Goal: Information Seeking & Learning: Learn about a topic

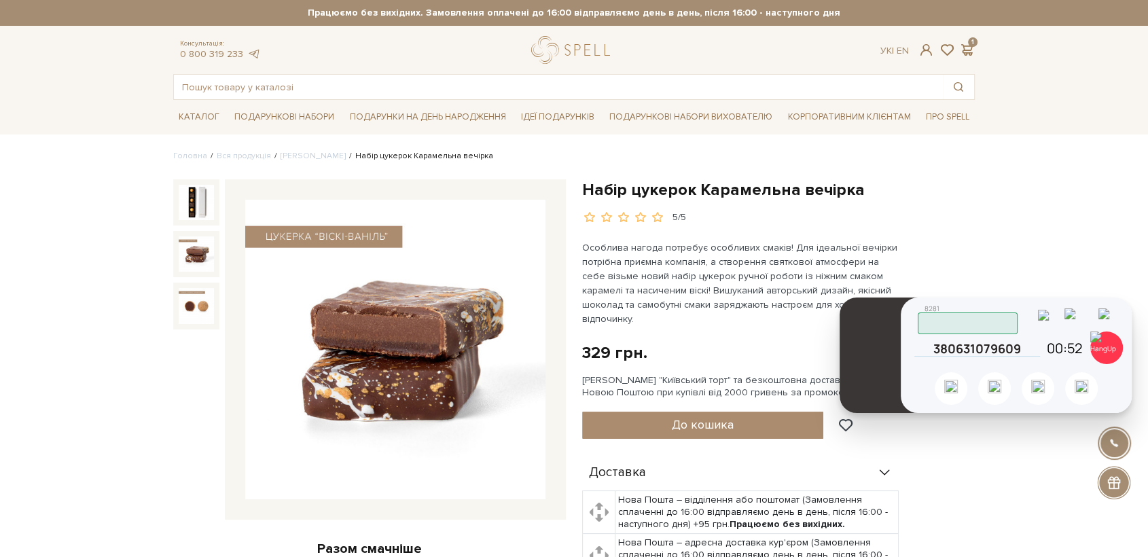
drag, startPoint x: 768, startPoint y: 150, endPoint x: 881, endPoint y: 327, distance: 210.5
click at [881, 327] on header at bounding box center [879, 356] width 78 height 116
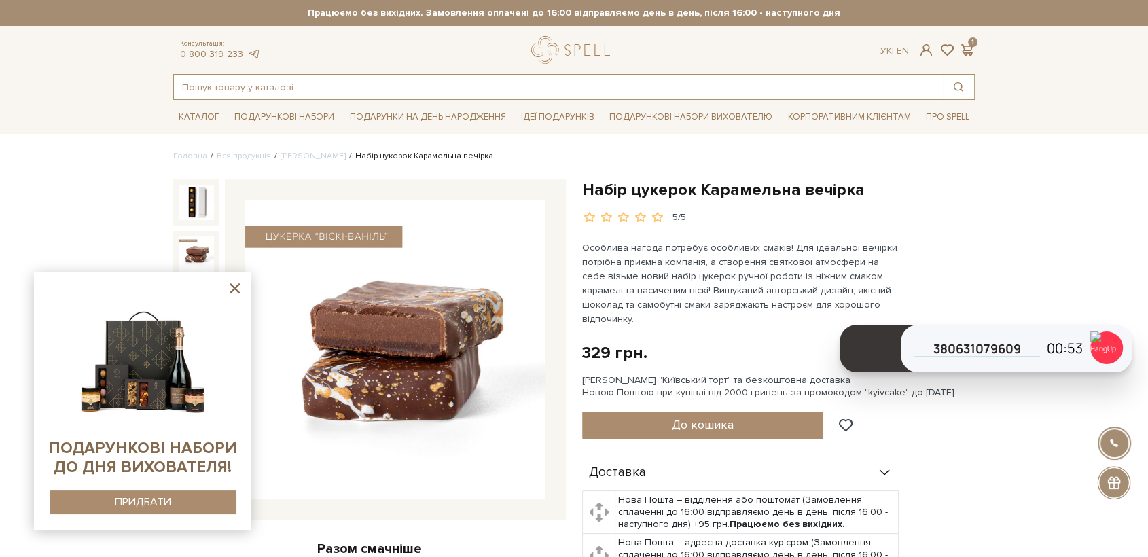
click at [263, 90] on input "text" at bounding box center [558, 87] width 769 height 24
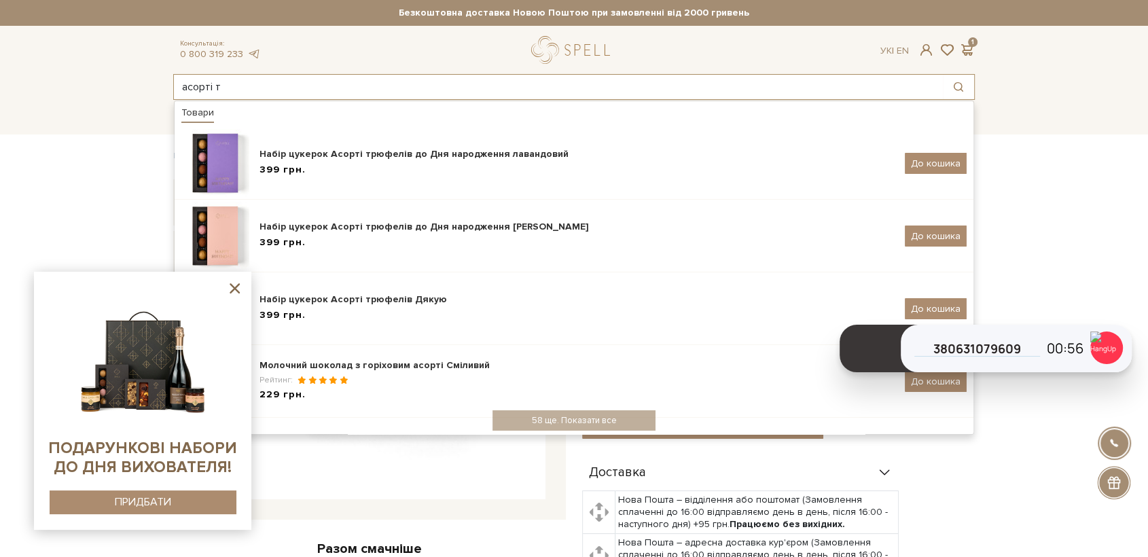
type input "асорті т"
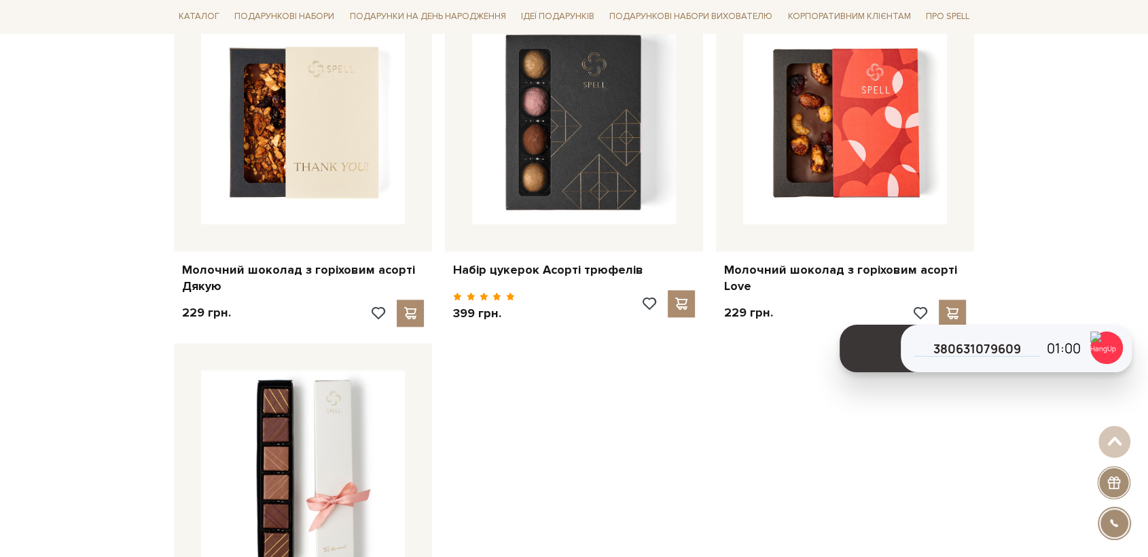
scroll to position [1736, 0]
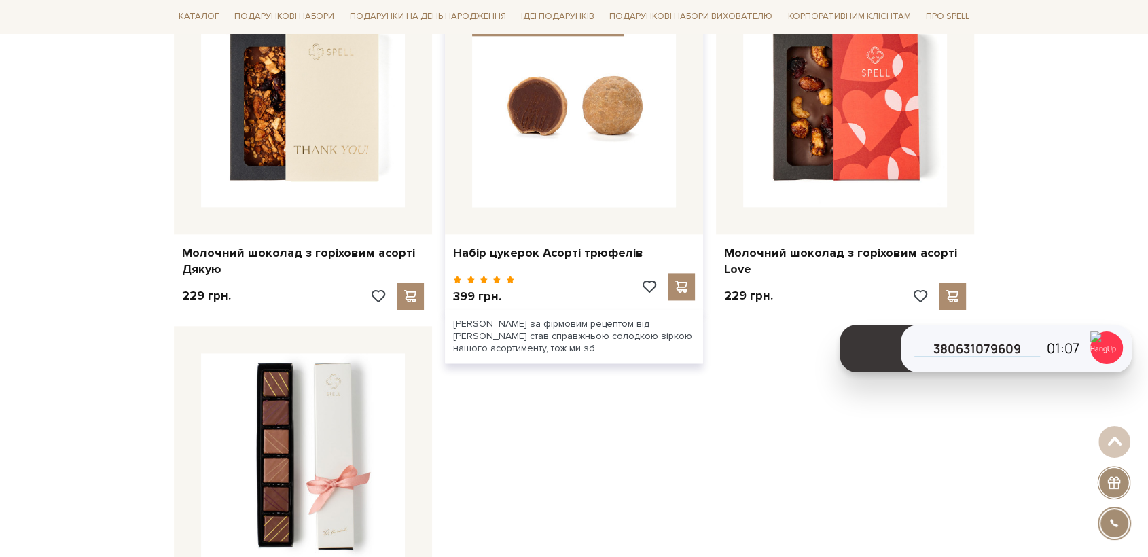
click at [597, 147] on img at bounding box center [574, 105] width 204 height 204
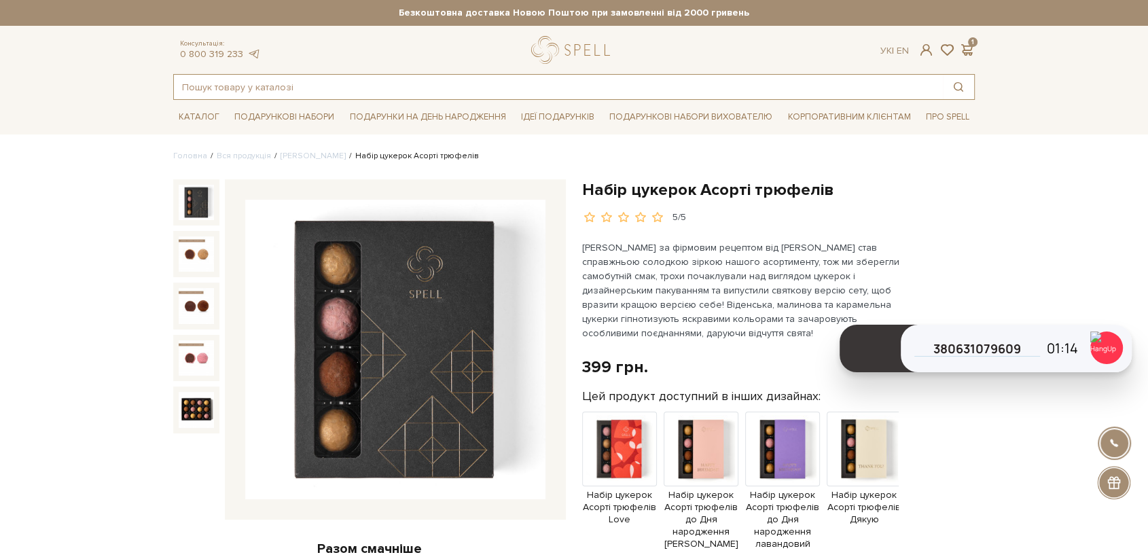
click at [368, 95] on input "text" at bounding box center [558, 87] width 769 height 24
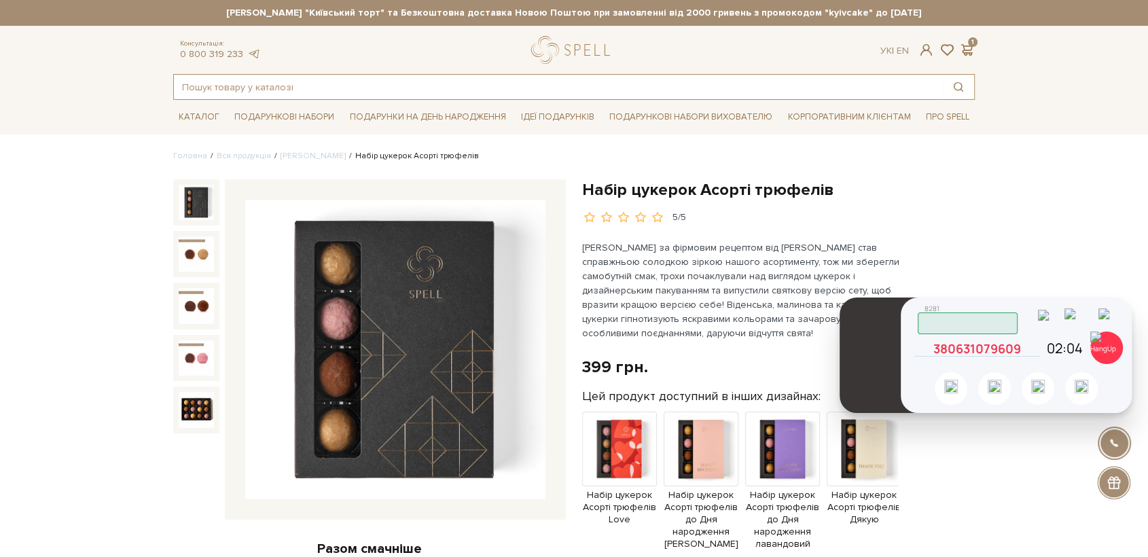
click at [1037, 351] on icon at bounding box center [1034, 348] width 12 height 12
click at [1033, 347] on icon at bounding box center [1034, 348] width 12 height 12
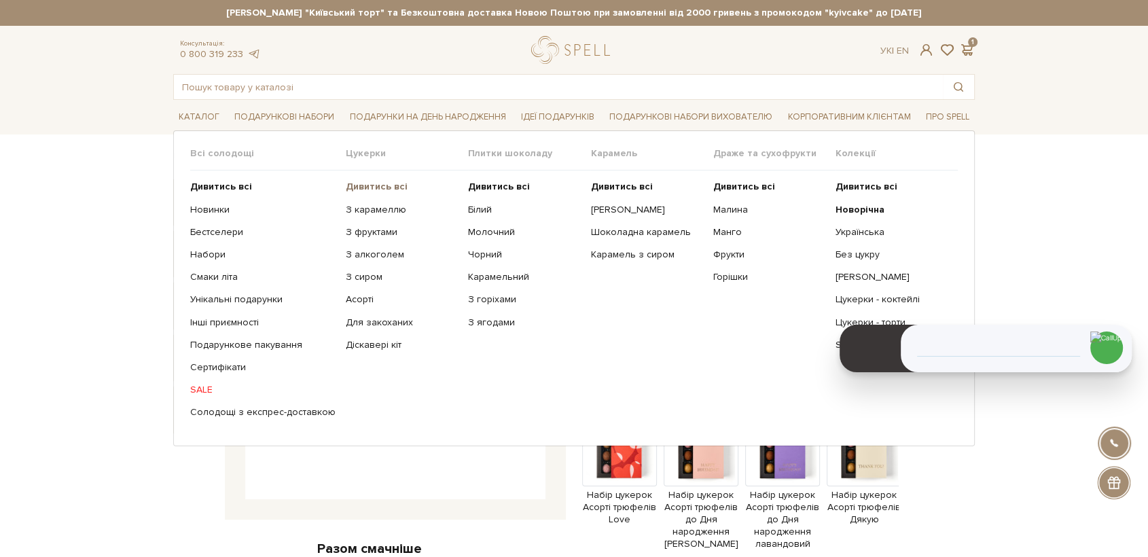
click at [366, 188] on b "Дивитись всі" at bounding box center [377, 187] width 62 height 12
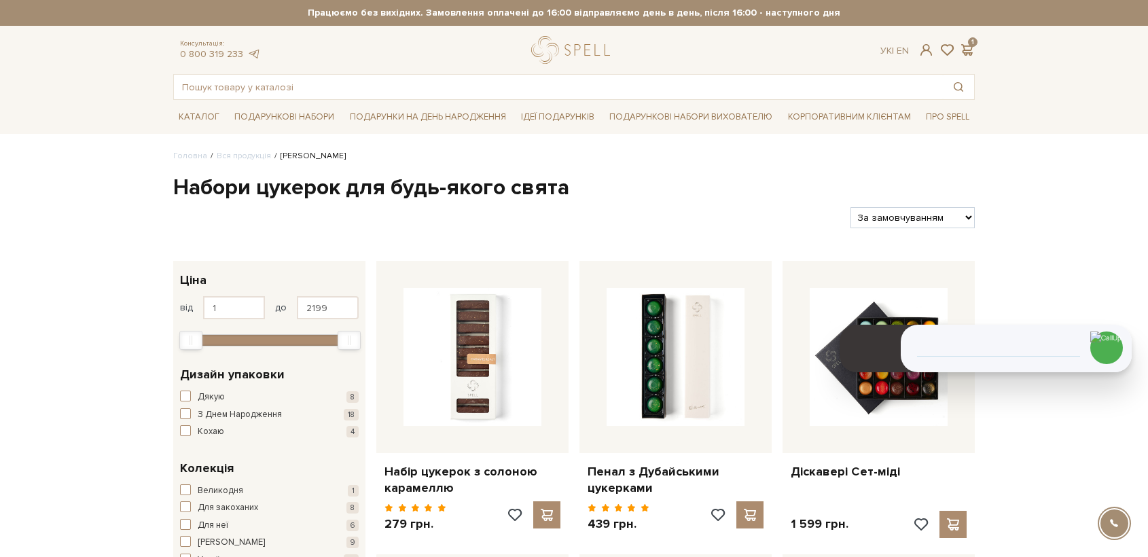
click at [910, 221] on select "За замовчуванням За Ціною (зростання) За Ціною (зменшення) Новинки За популярні…" at bounding box center [913, 217] width 124 height 21
select select "https://spellchocolate.com/our-productions/seti-cukerok/?sort=p.price&order=ASC"
click at [851, 207] on select "За замовчуванням За Ціною (зростання) За Ціною (зменшення) Новинки За популярні…" at bounding box center [913, 217] width 124 height 21
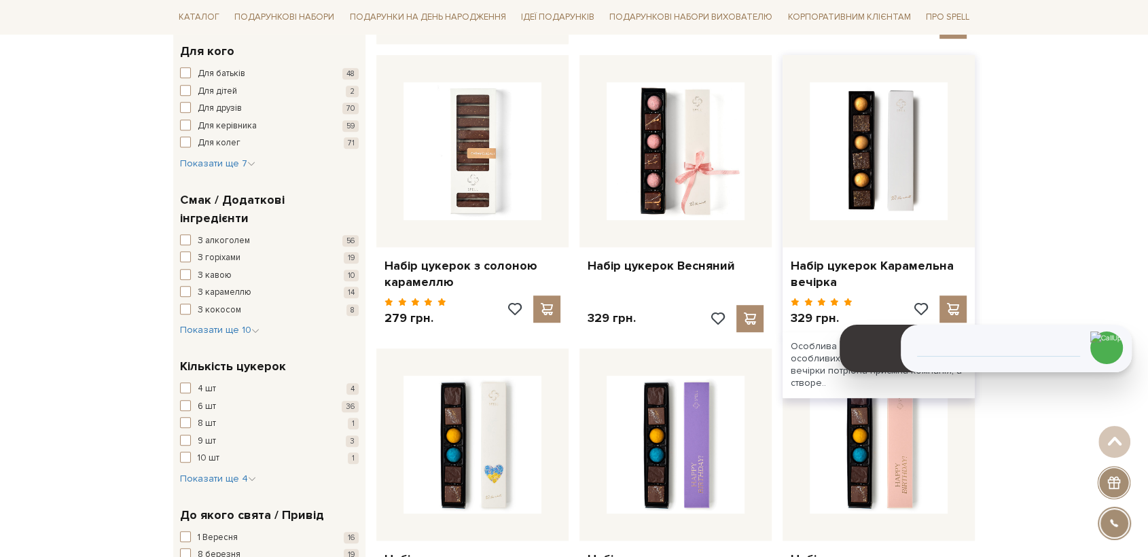
scroll to position [906, 0]
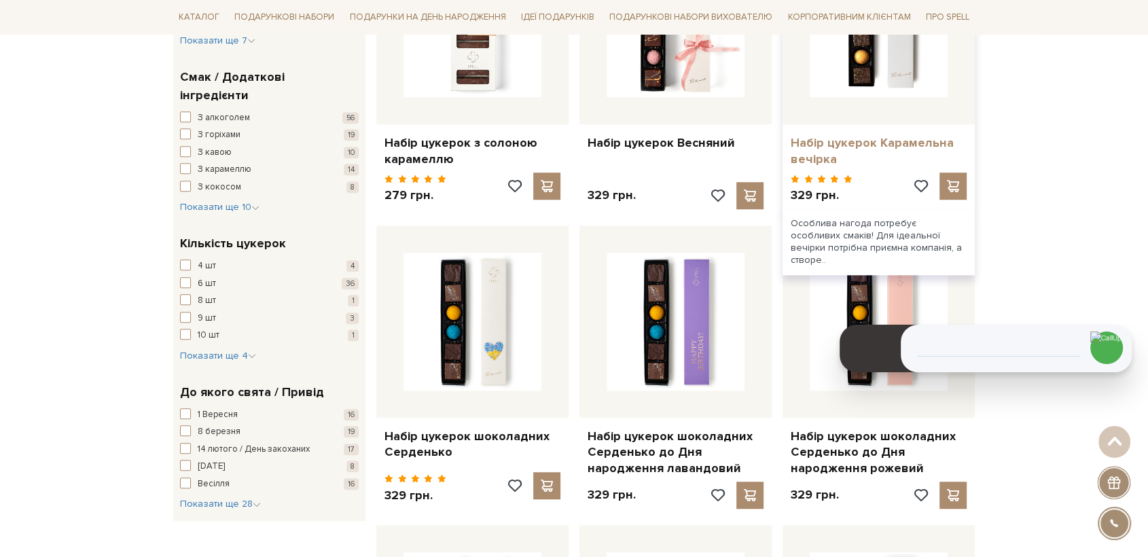
click at [800, 155] on link "Набір цукерок Карамельна вечірка" at bounding box center [879, 151] width 176 height 32
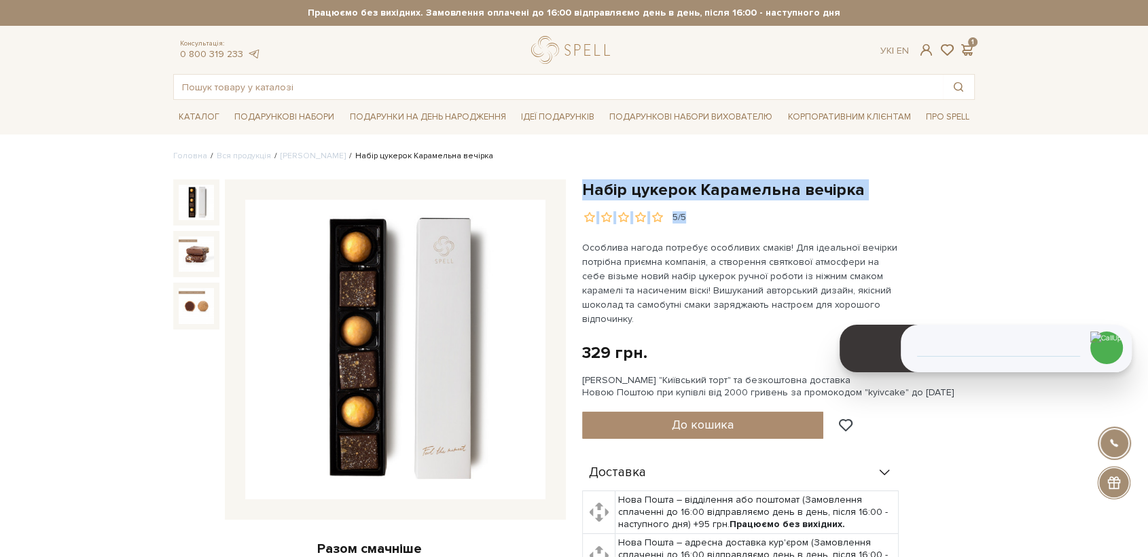
drag, startPoint x: 584, startPoint y: 188, endPoint x: 824, endPoint y: 221, distance: 242.7
click at [879, 204] on div "Набір цукерок Карамельна вечірка 5/5 329 грн. Оплата частинами: Сет Цукерок "Ки…" at bounding box center [778, 523] width 409 height 689
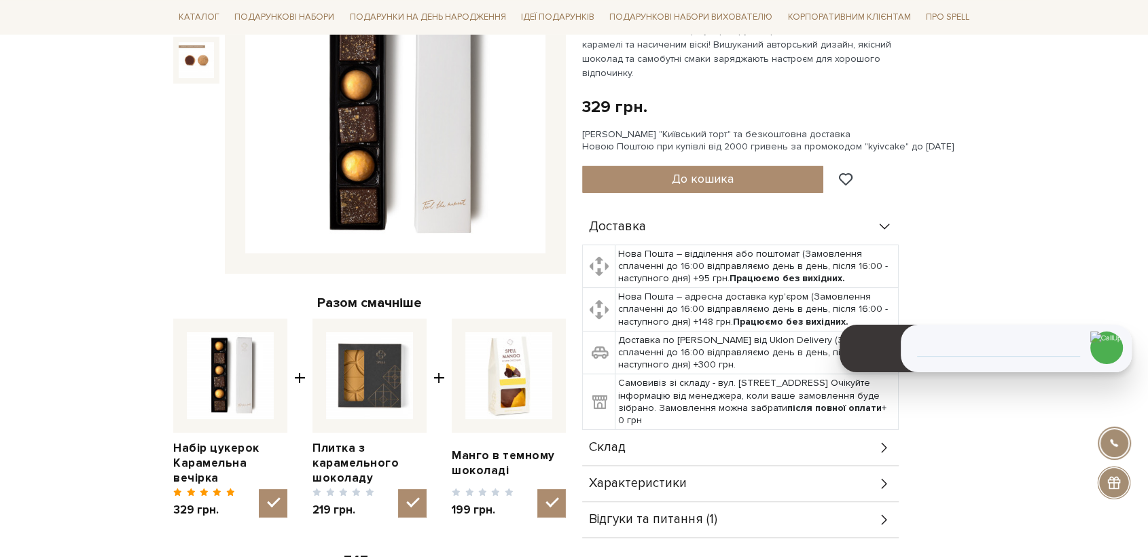
scroll to position [453, 0]
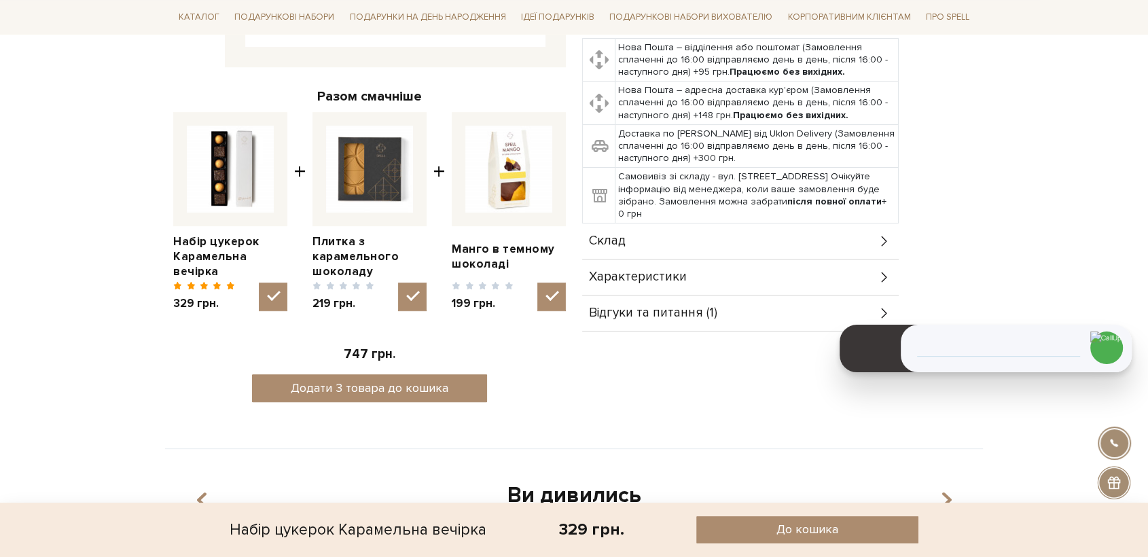
click at [610, 224] on div "Склад" at bounding box center [740, 241] width 317 height 35
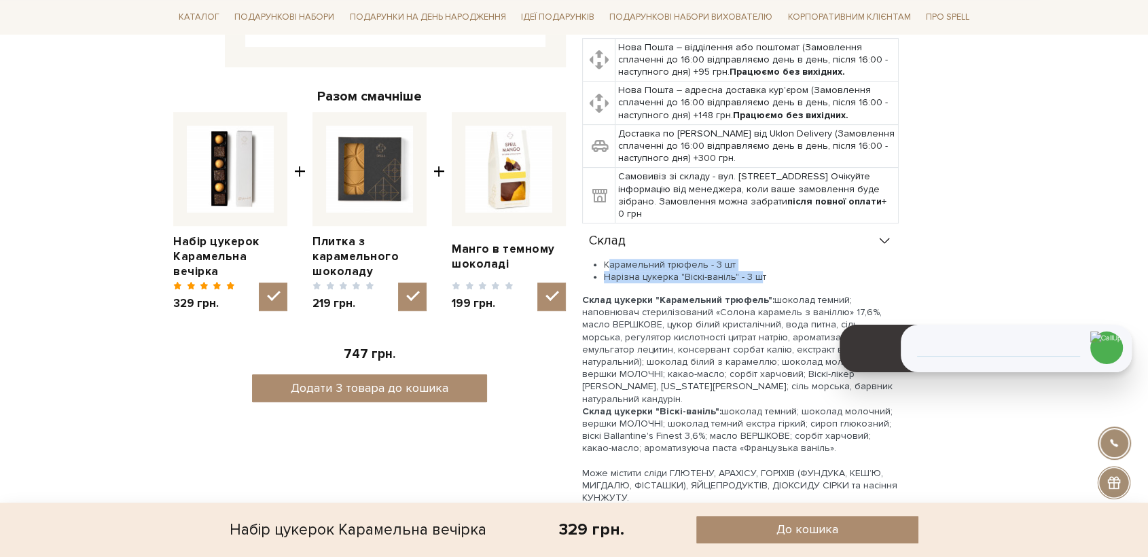
drag, startPoint x: 607, startPoint y: 246, endPoint x: 775, endPoint y: 266, distance: 169.0
click at [764, 261] on ul "Карамельний трюфель - 3 шт Нарізна цукерка "Віскі-ваніль" - 3 шт" at bounding box center [740, 271] width 317 height 24
drag, startPoint x: 776, startPoint y: 266, endPoint x: 770, endPoint y: 262, distance: 7.0
click at [776, 271] on li "Нарізна цукерка "Віскі-ваніль" - 3 шт" at bounding box center [751, 277] width 295 height 12
drag, startPoint x: 770, startPoint y: 261, endPoint x: 598, endPoint y: 246, distance: 172.5
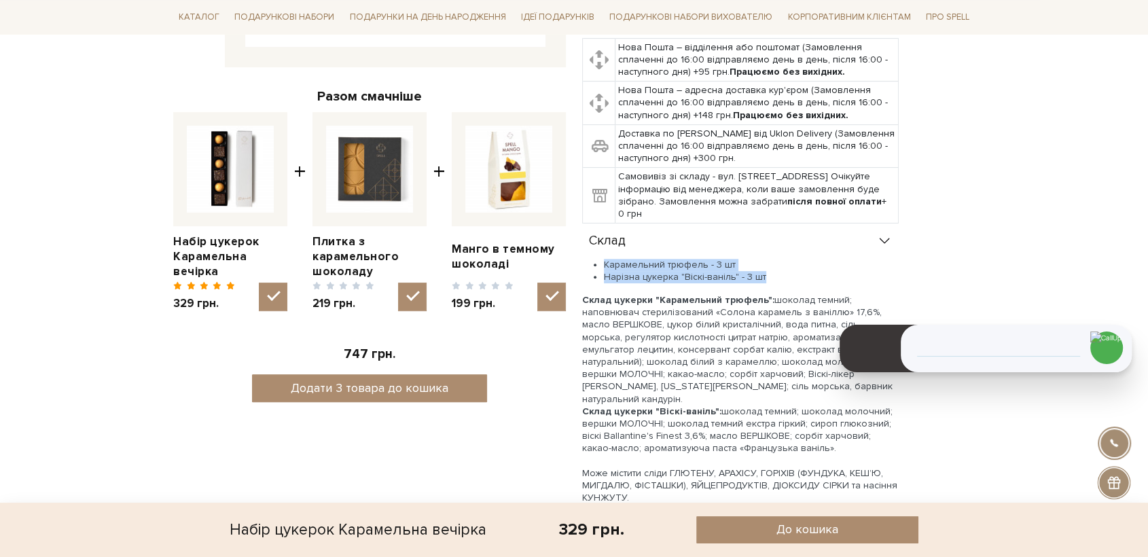
click at [598, 259] on ul "Карамельний трюфель - 3 шт Нарізна цукерка "Віскі-ваніль" - 3 шт" at bounding box center [740, 271] width 317 height 24
copy ul "Карамельний трюфель - 3 шт Нарізна цукерка "Віскі-ваніль" - 3 шт"
